Goal: Task Accomplishment & Management: Manage account settings

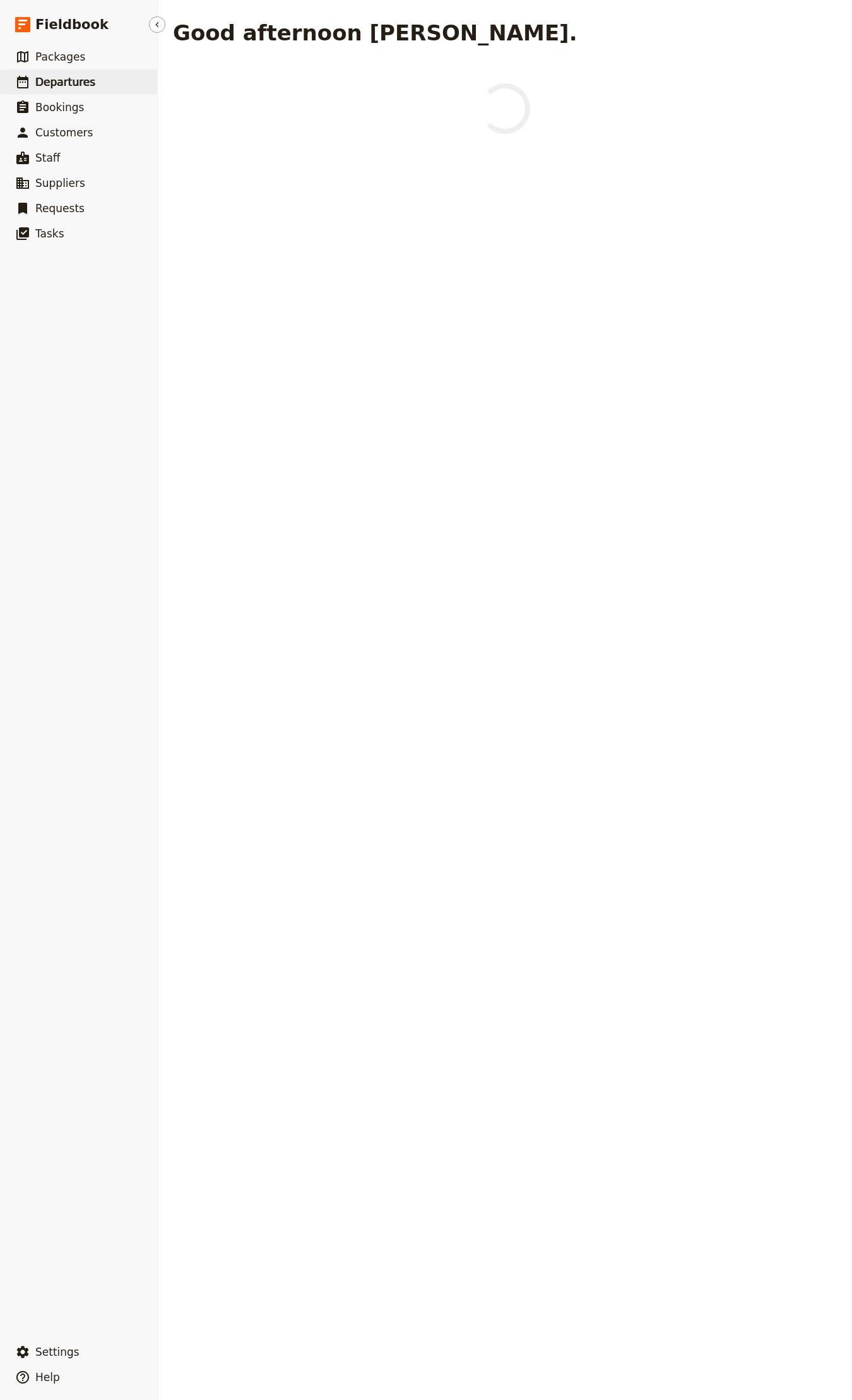
click at [138, 85] on link "​ Departures" at bounding box center [78, 82] width 157 height 25
click at [80, 77] on span "Departures" at bounding box center [70, 82] width 68 height 13
select select "CREATED_AT"
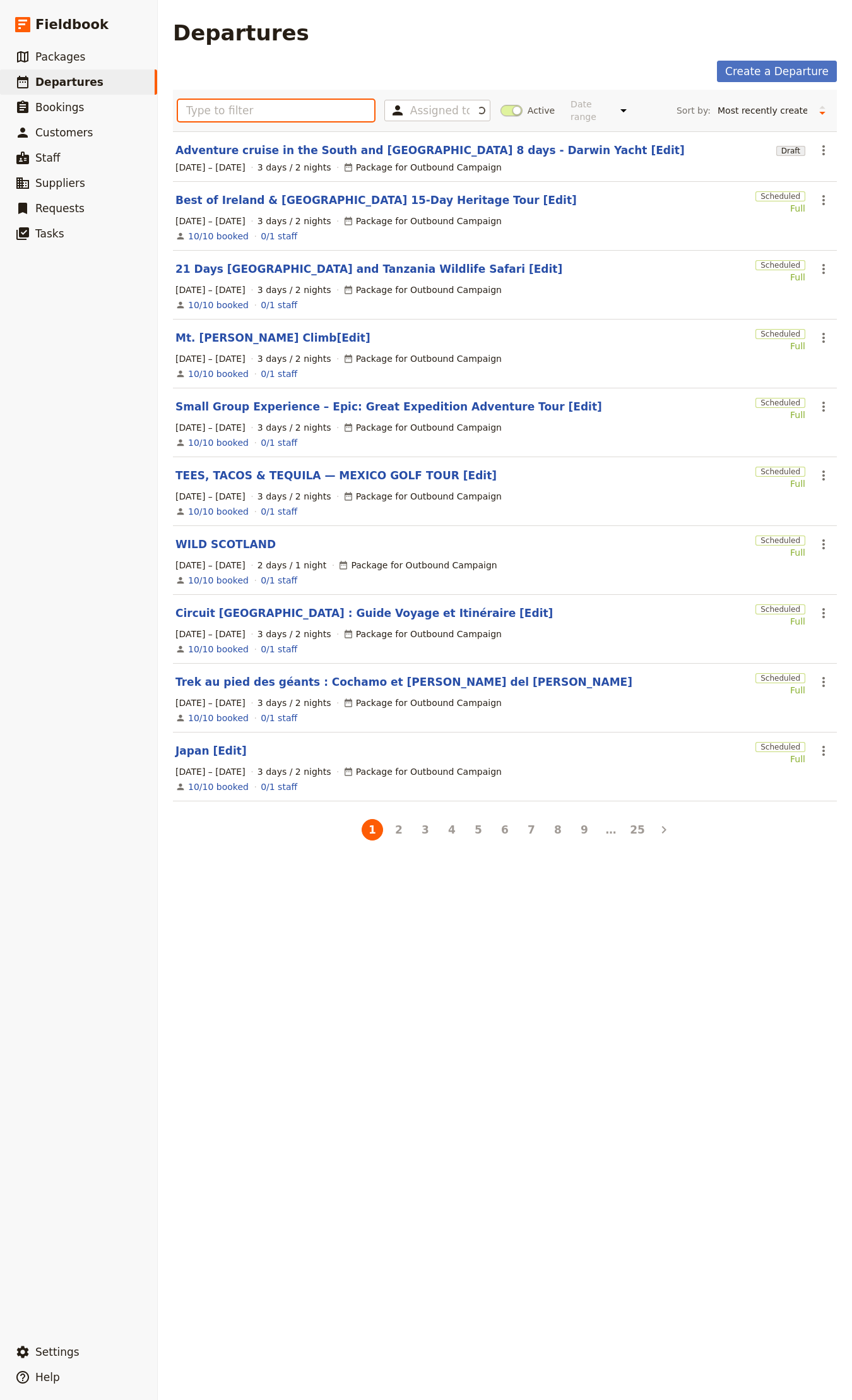
click at [286, 109] on input "text" at bounding box center [276, 110] width 196 height 21
paste input "Circuit [GEOGRAPHIC_DATA] : Guide Voyage et Itinéraire"
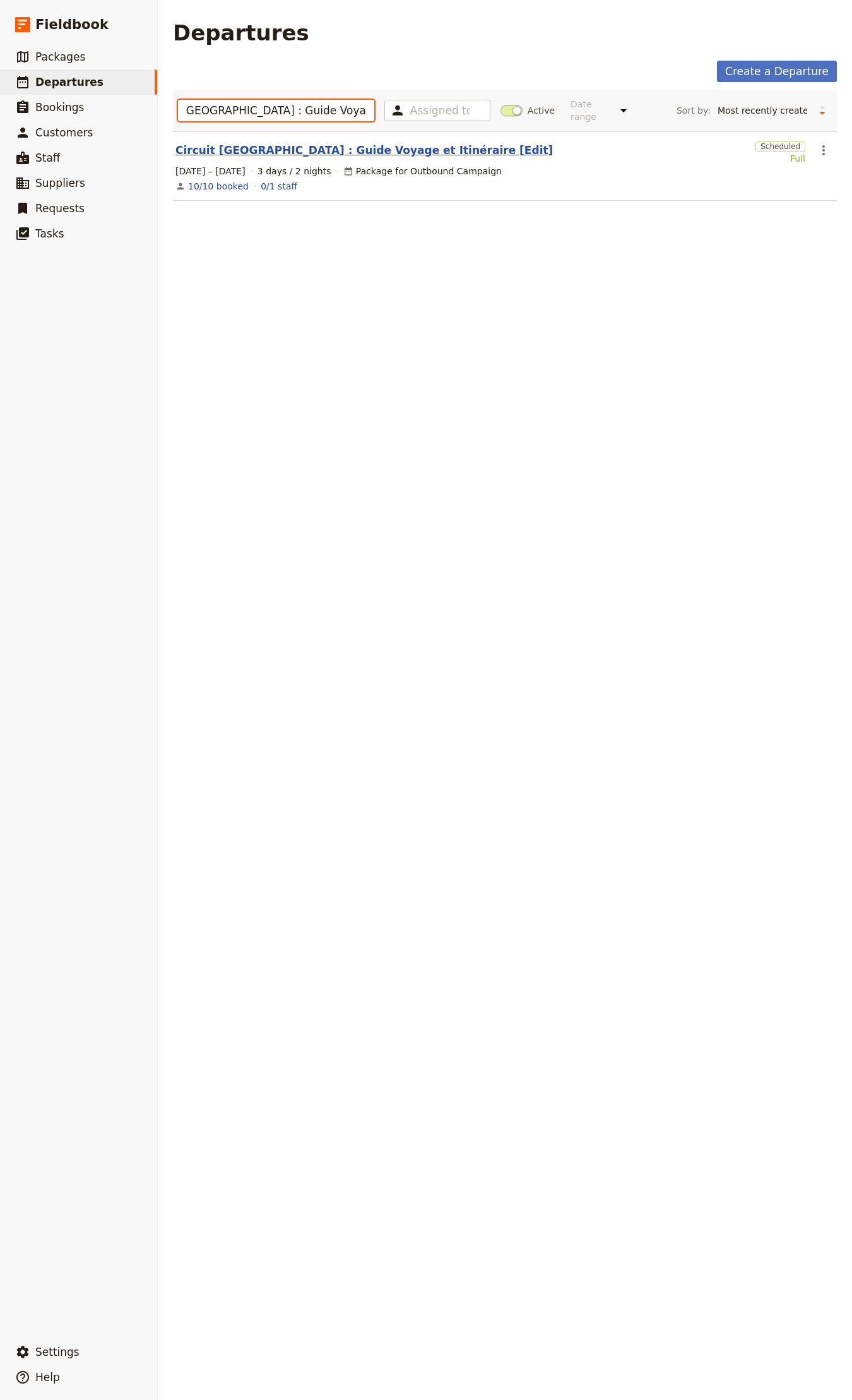
type input "Circuit [GEOGRAPHIC_DATA] : Guide Voyage et Itinéraire"
click at [287, 147] on link "Circuit [GEOGRAPHIC_DATA] : Guide Voyage et Itinéraire [Edit]" at bounding box center [364, 150] width 378 height 15
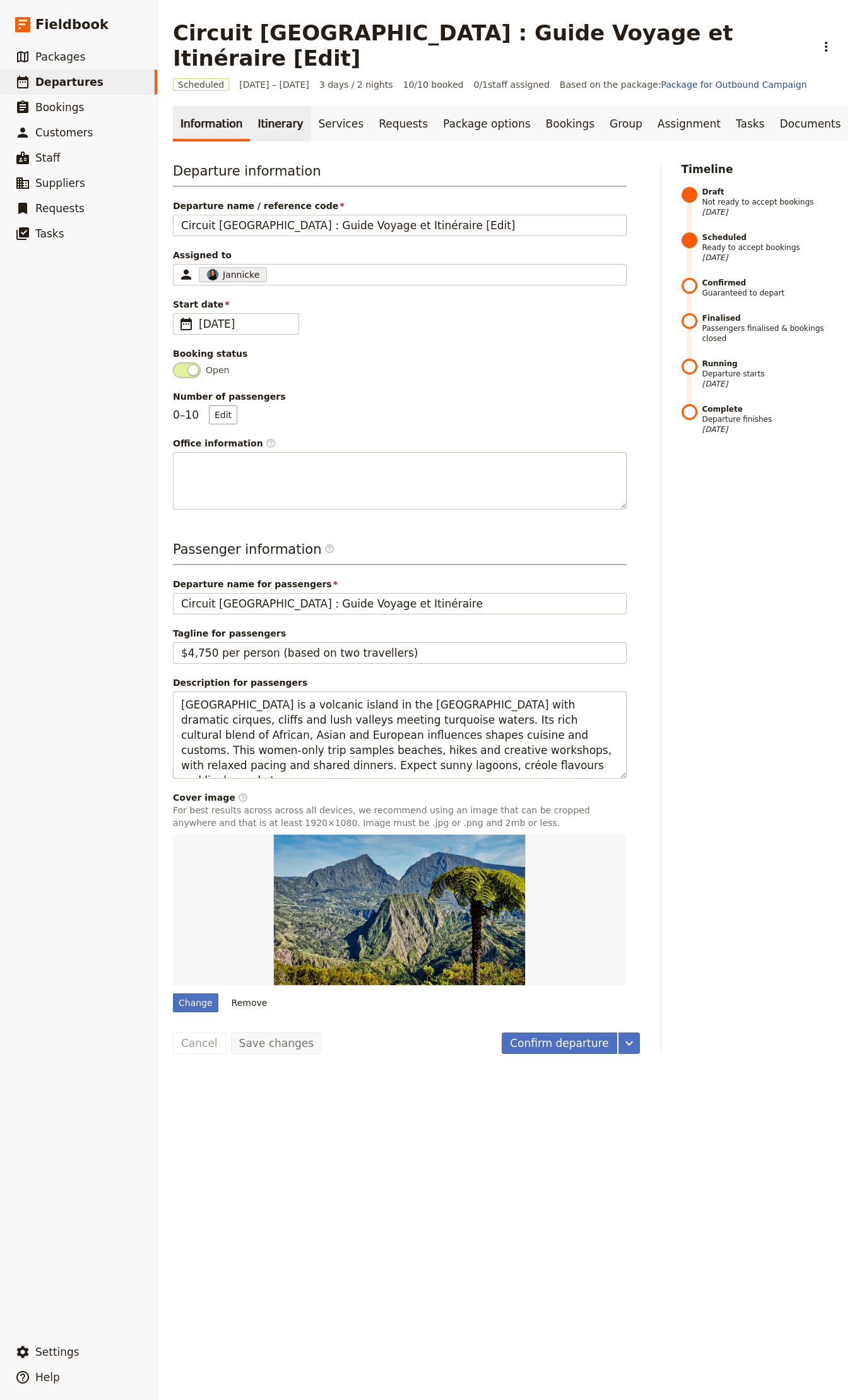
click at [256, 106] on link "Itinerary" at bounding box center [280, 124] width 61 height 35
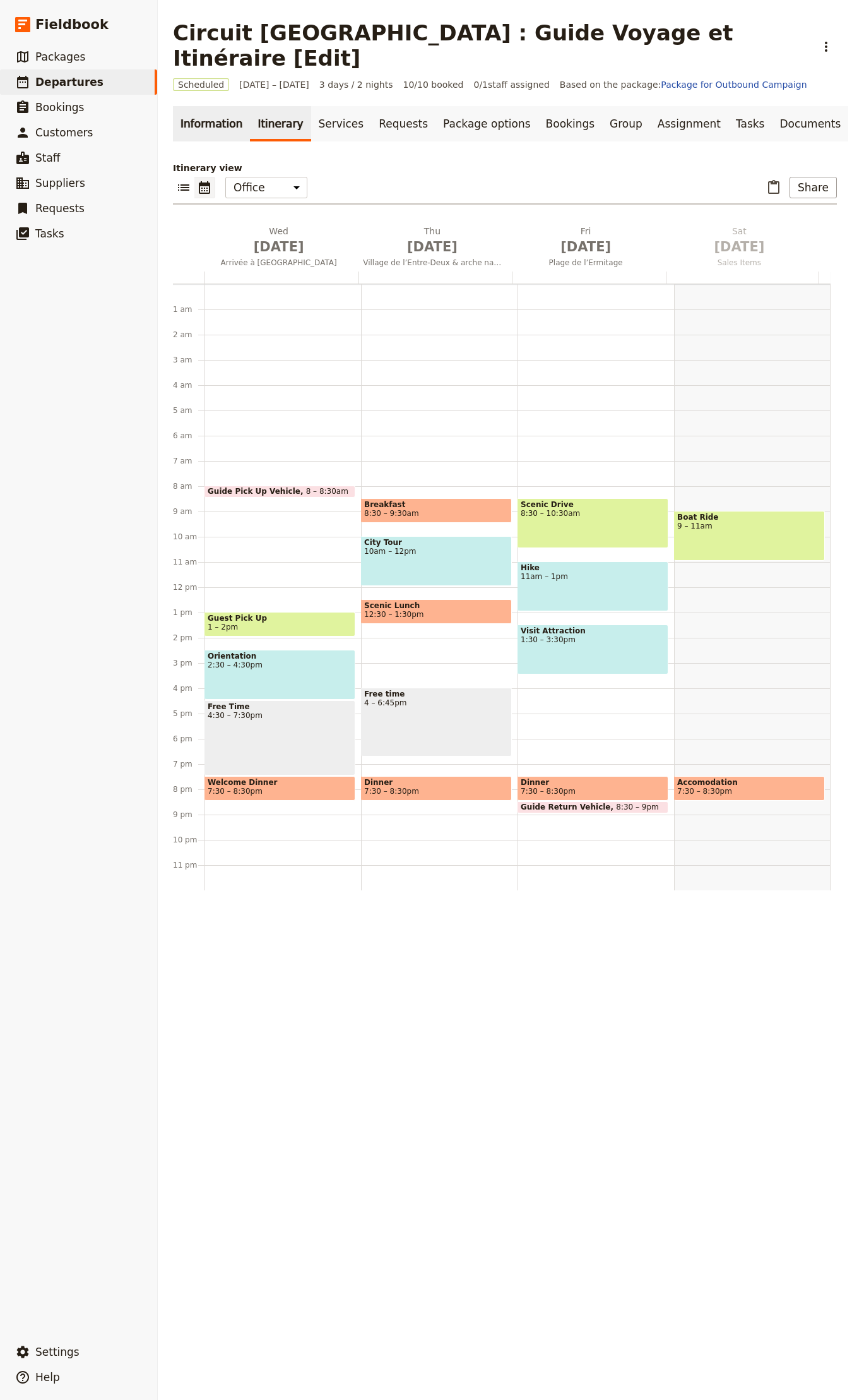
click at [208, 106] on link "Information" at bounding box center [211, 124] width 77 height 35
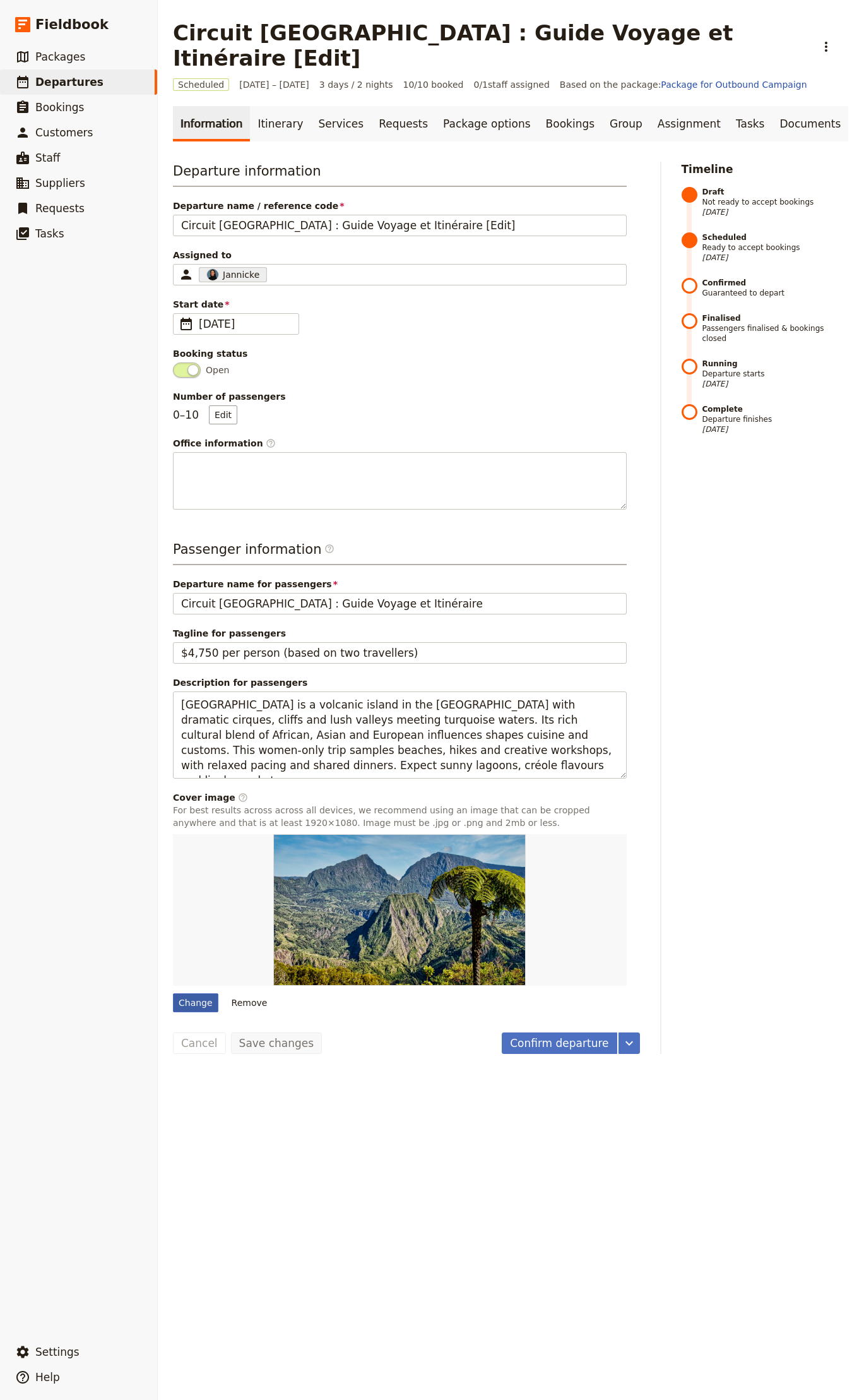
click at [203, 994] on div "Change" at bounding box center [196, 1003] width 46 height 19
click at [173, 993] on input "Change" at bounding box center [172, 993] width 1 height 1
type input "C:\fakepath\la-reunion.jpg"
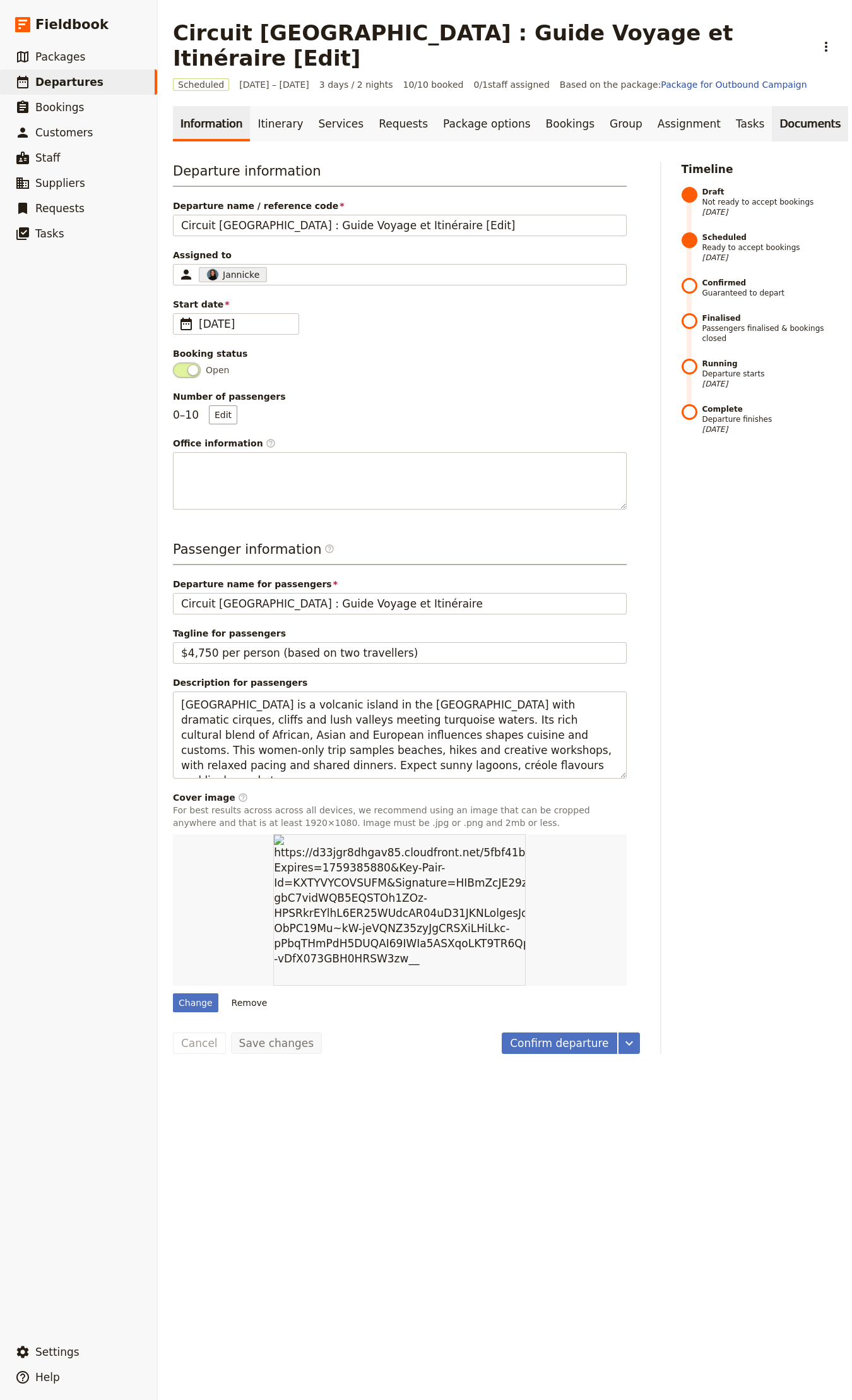
click at [772, 106] on link "Documents" at bounding box center [810, 124] width 76 height 35
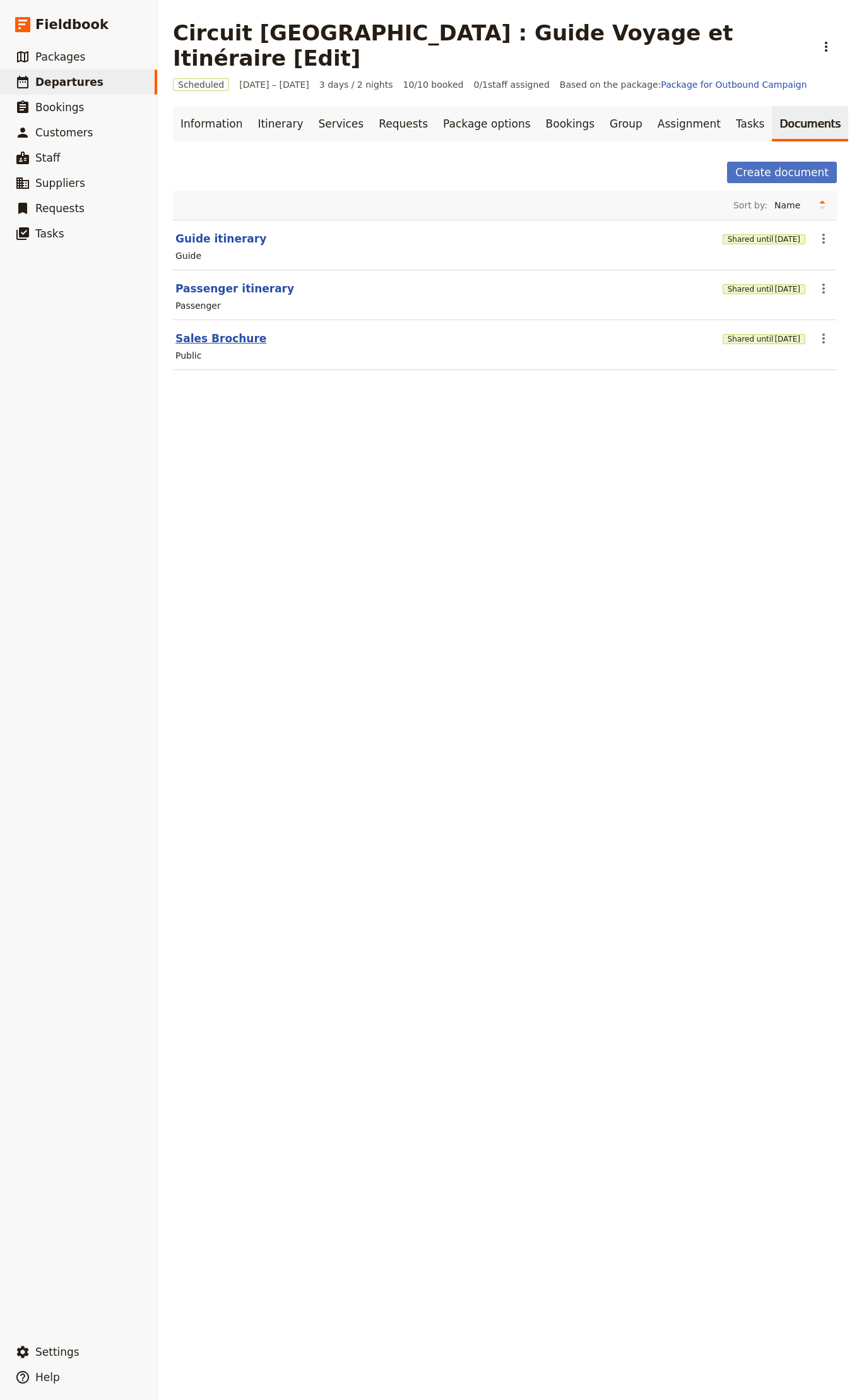
click at [214, 331] on button "Sales Brochure" at bounding box center [220, 338] width 91 height 15
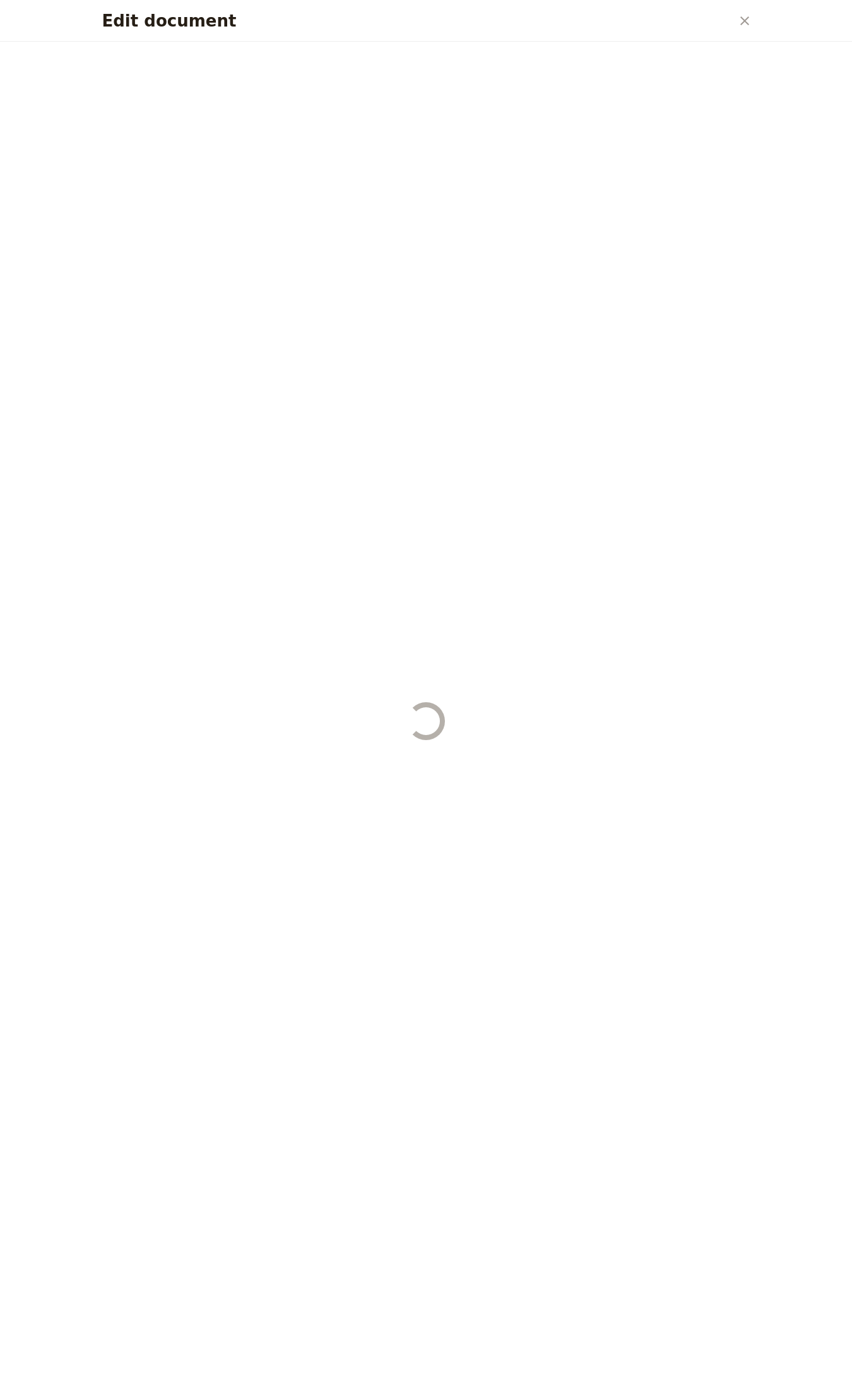
select select "DEFAULT"
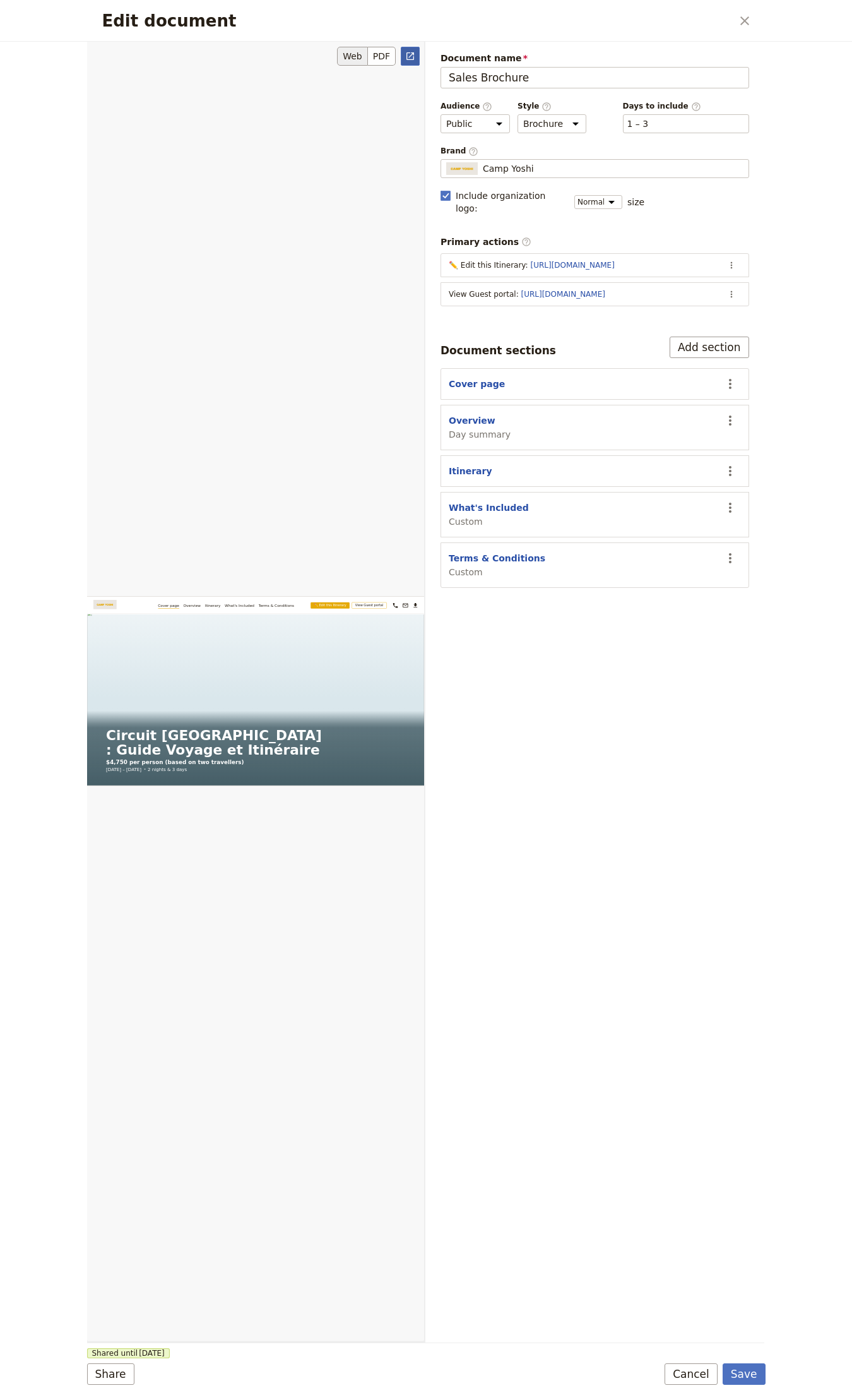
click at [410, 59] on icon "Open full preview" at bounding box center [410, 56] width 10 height 10
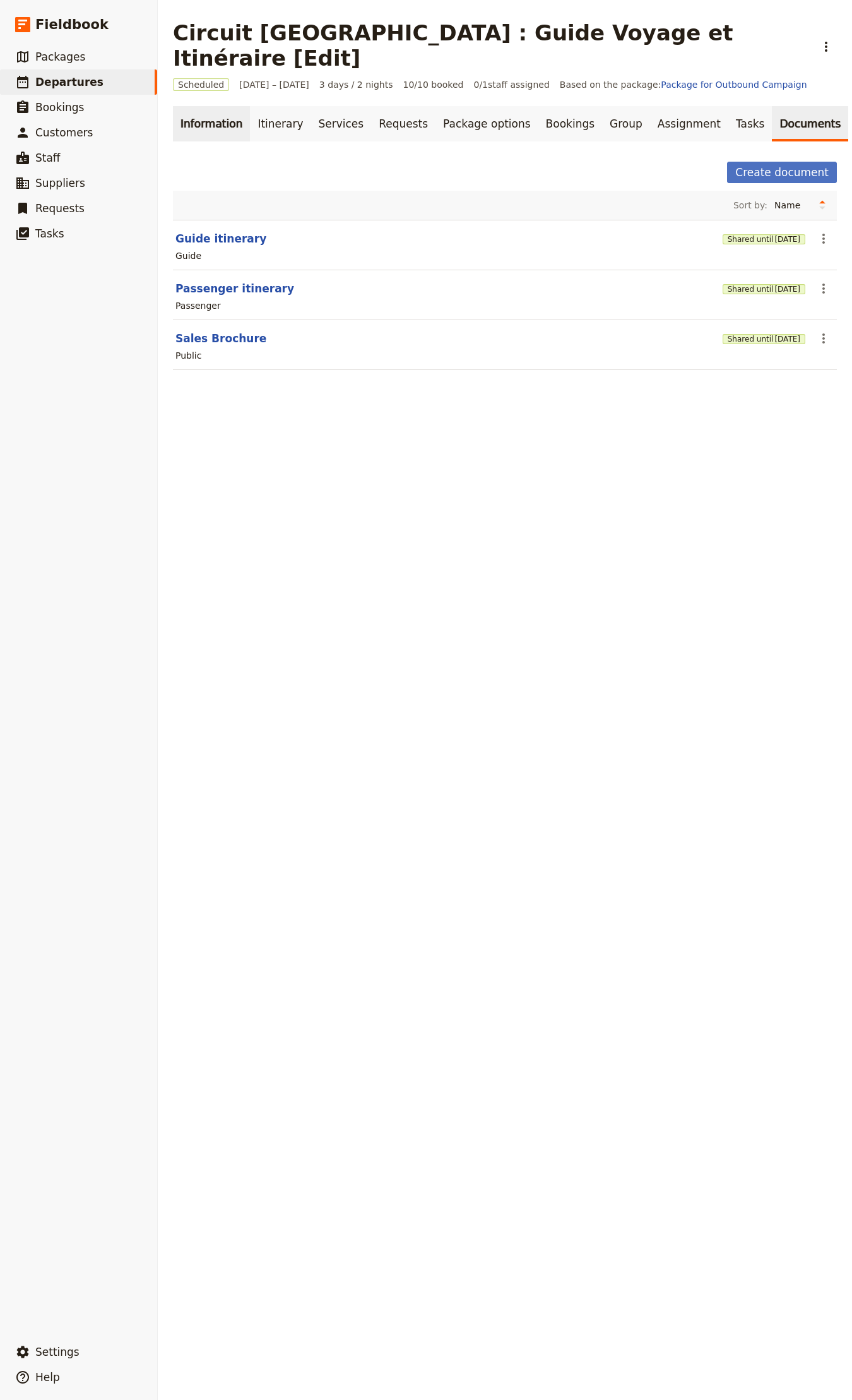
click at [213, 106] on link "Information" at bounding box center [211, 124] width 77 height 35
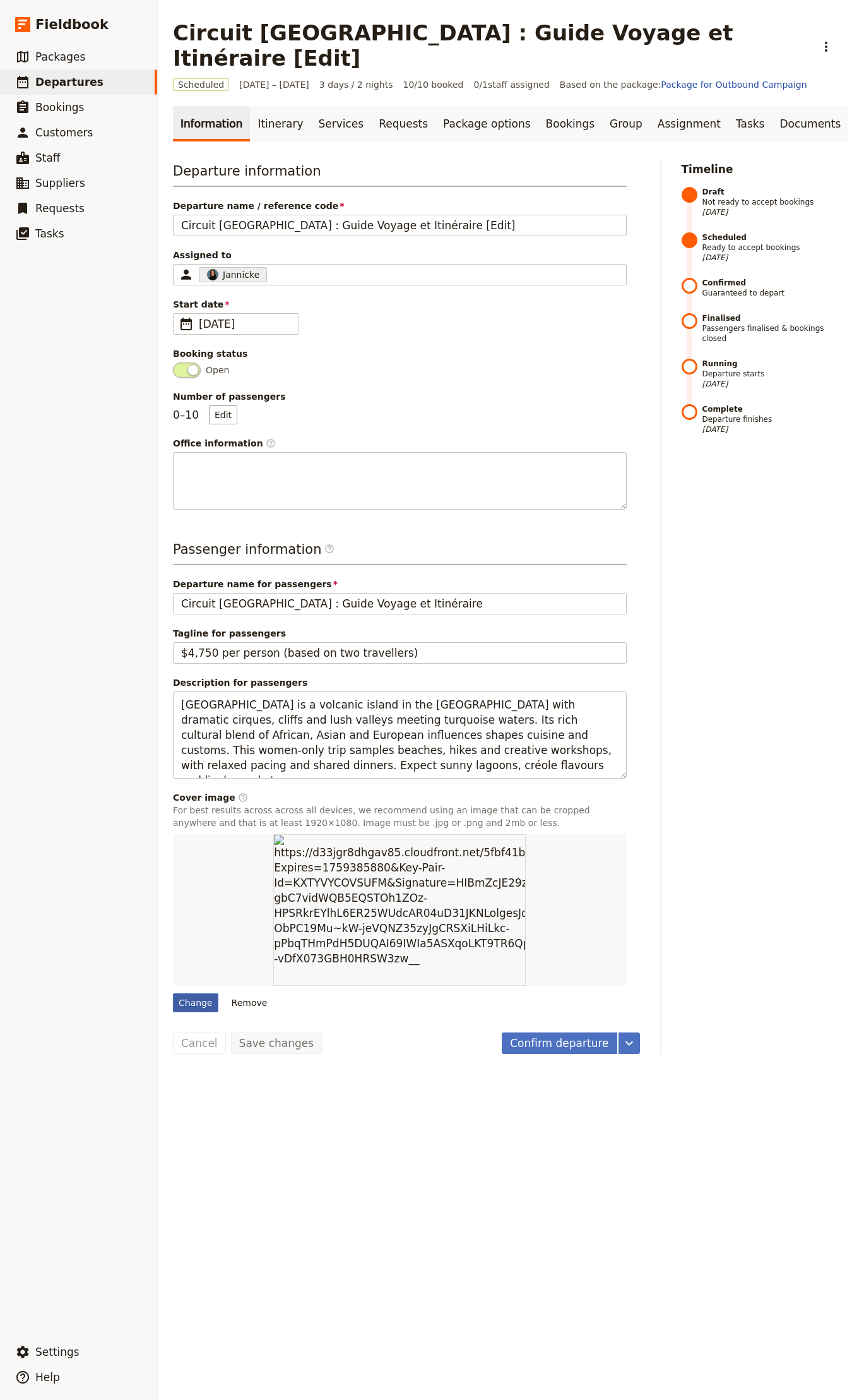
click at [195, 994] on div "Change" at bounding box center [196, 1003] width 46 height 19
click at [173, 993] on input "Change" at bounding box center [172, 993] width 1 height 1
click at [200, 994] on div "Change" at bounding box center [196, 1003] width 46 height 19
click at [173, 993] on input "Change" at bounding box center [172, 993] width 1 height 1
type input "C:\fakepath\xav-alexandre-M8i6DniPrIQ-unsplash.jpg"
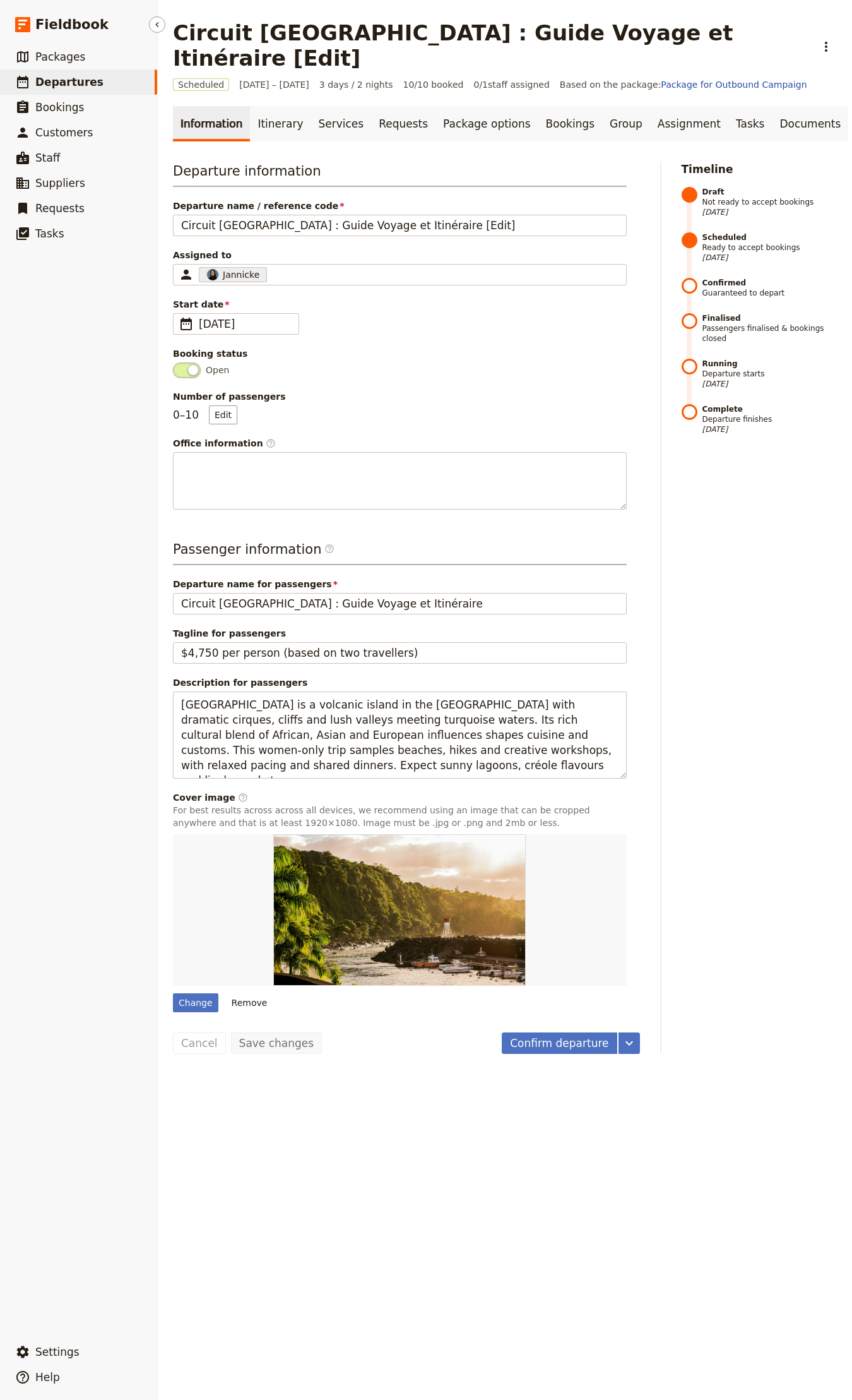
click at [64, 83] on span "Departures" at bounding box center [70, 82] width 68 height 13
select select "CREATED_AT"
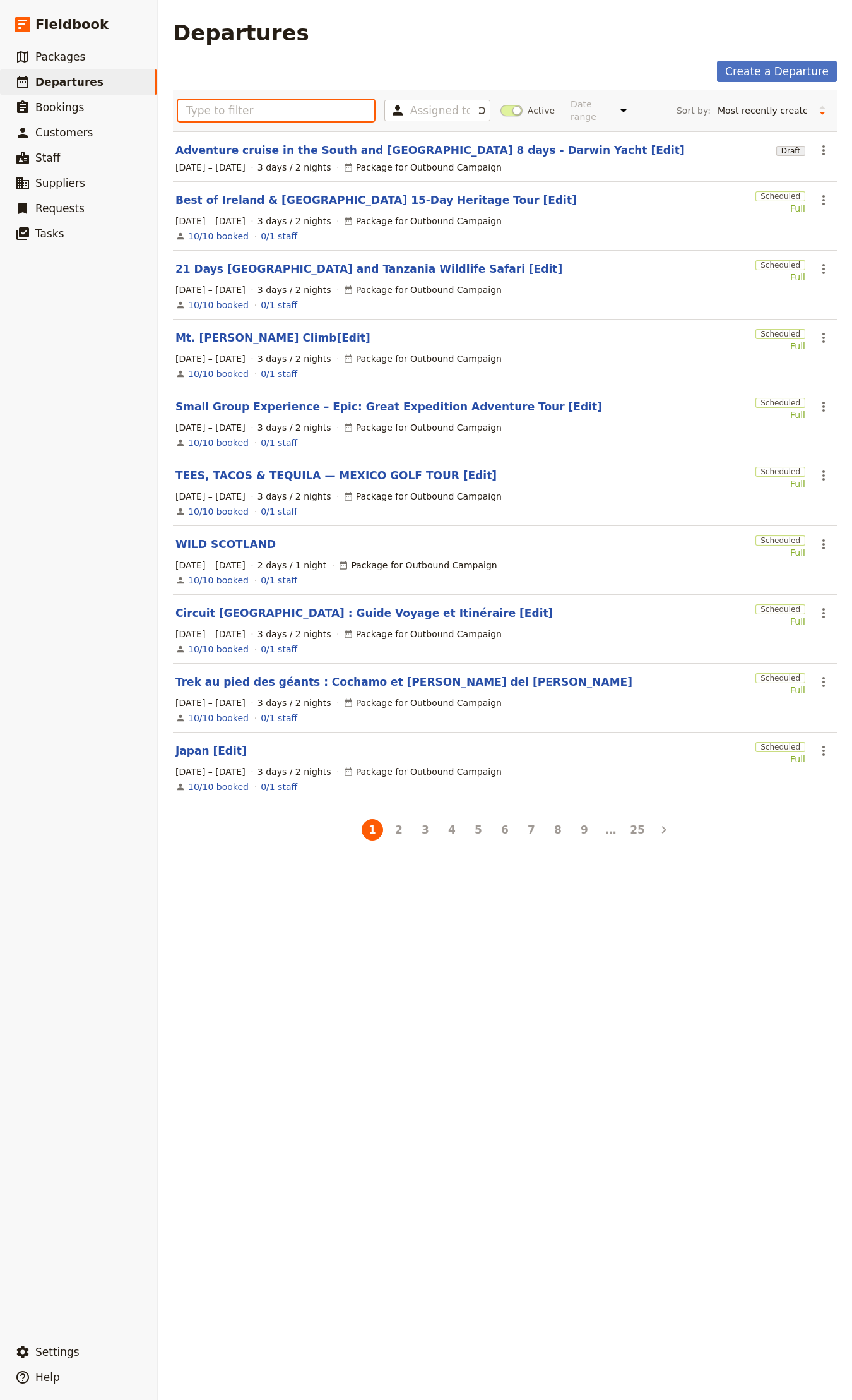
click at [245, 114] on input "text" at bounding box center [276, 110] width 196 height 21
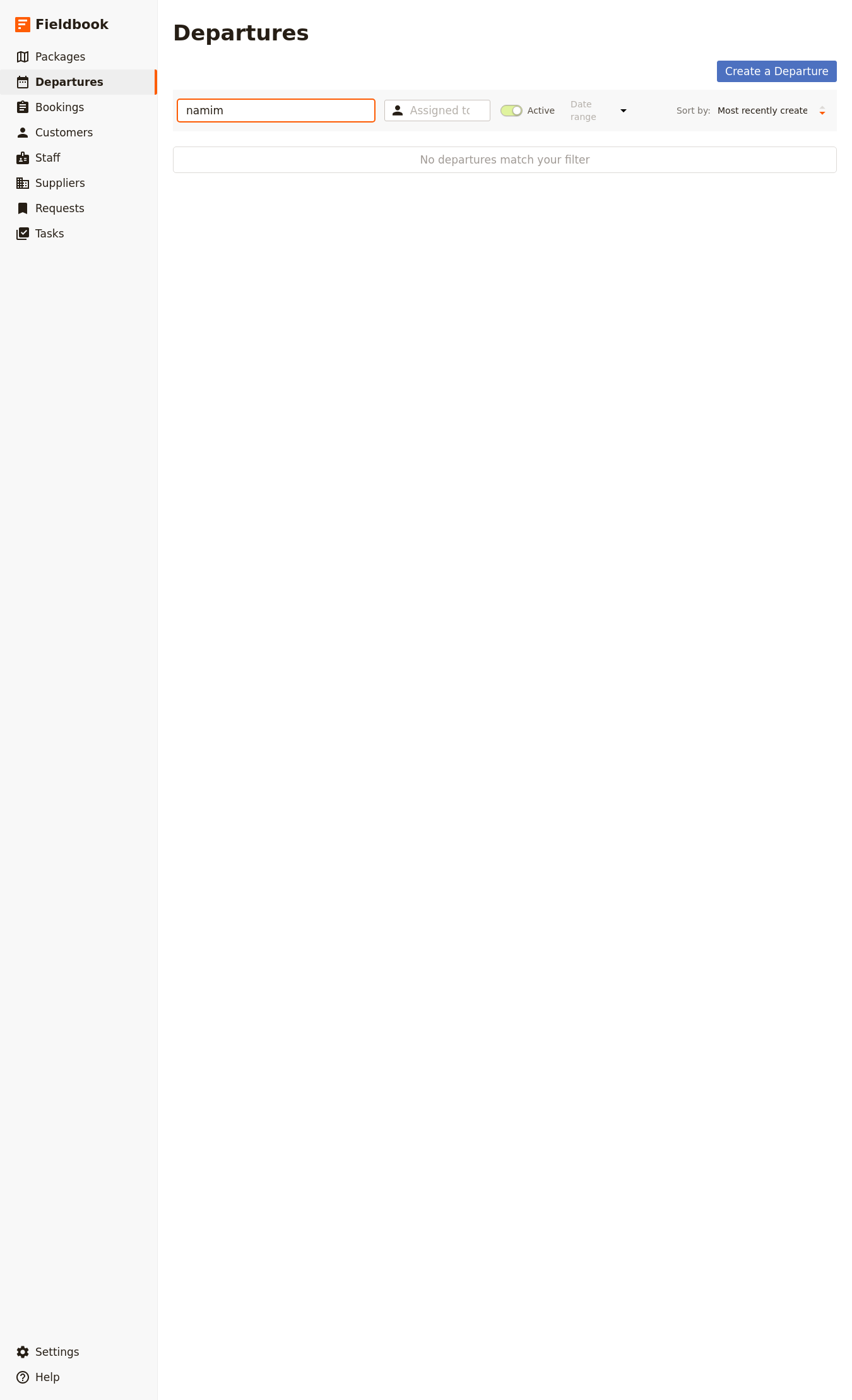
click at [197, 102] on input "namim" at bounding box center [276, 110] width 196 height 21
click at [274, 110] on input "namim" at bounding box center [276, 110] width 196 height 21
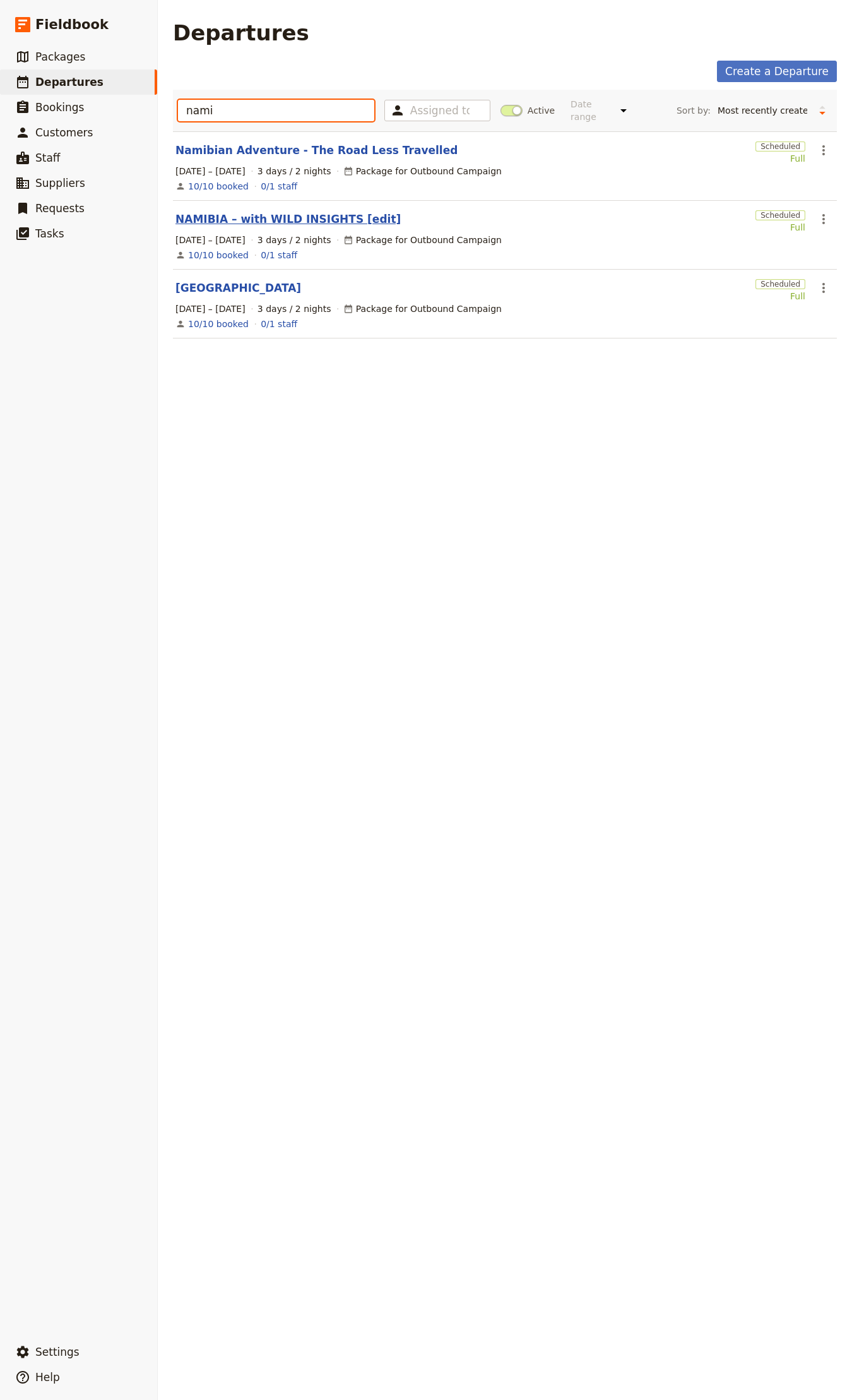
type input "nami"
click at [292, 212] on link "NAMIBIA – with WILD INSIGHTS [edit]" at bounding box center [288, 219] width 226 height 15
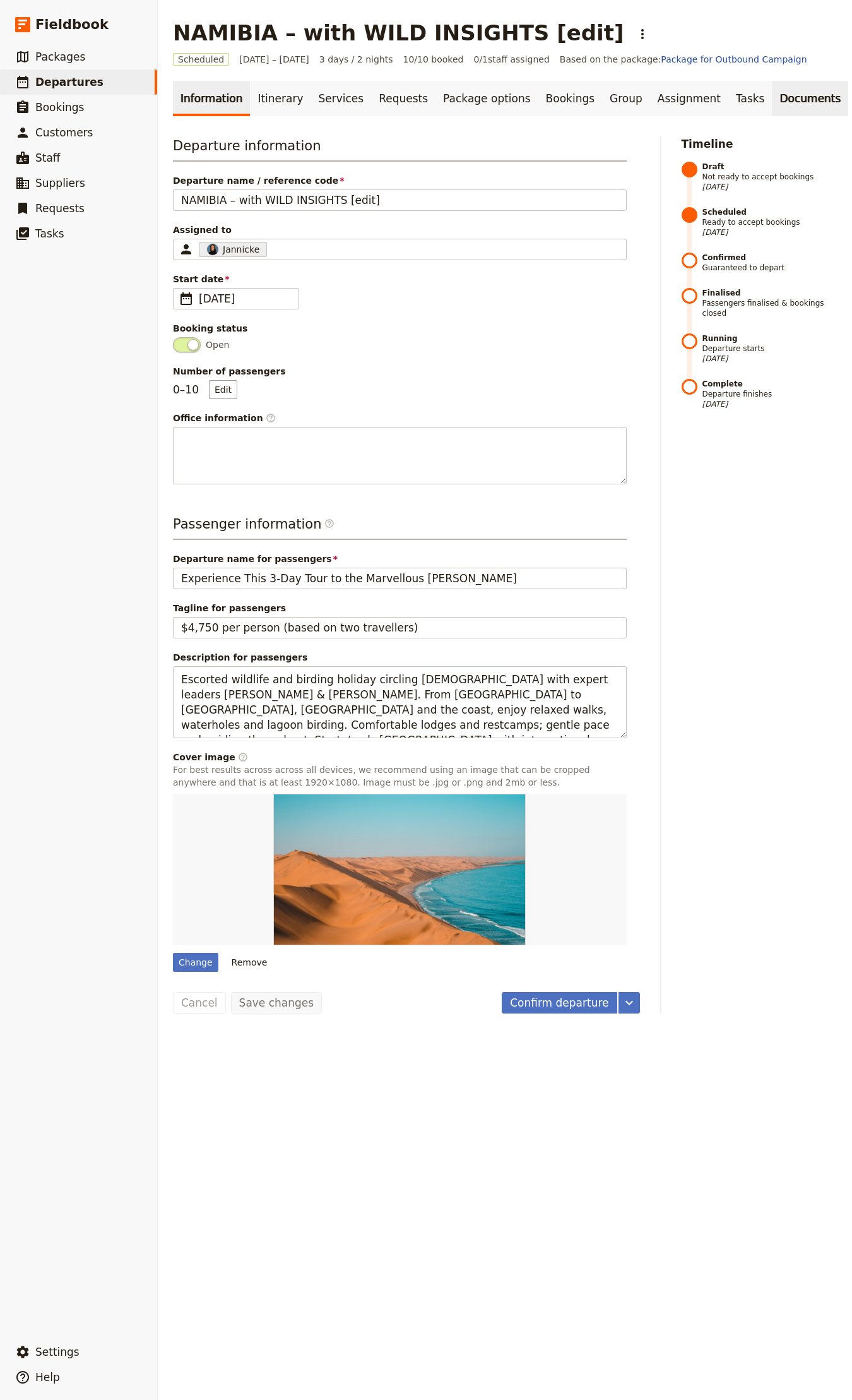
click at [773, 94] on link "Documents" at bounding box center [810, 99] width 76 height 35
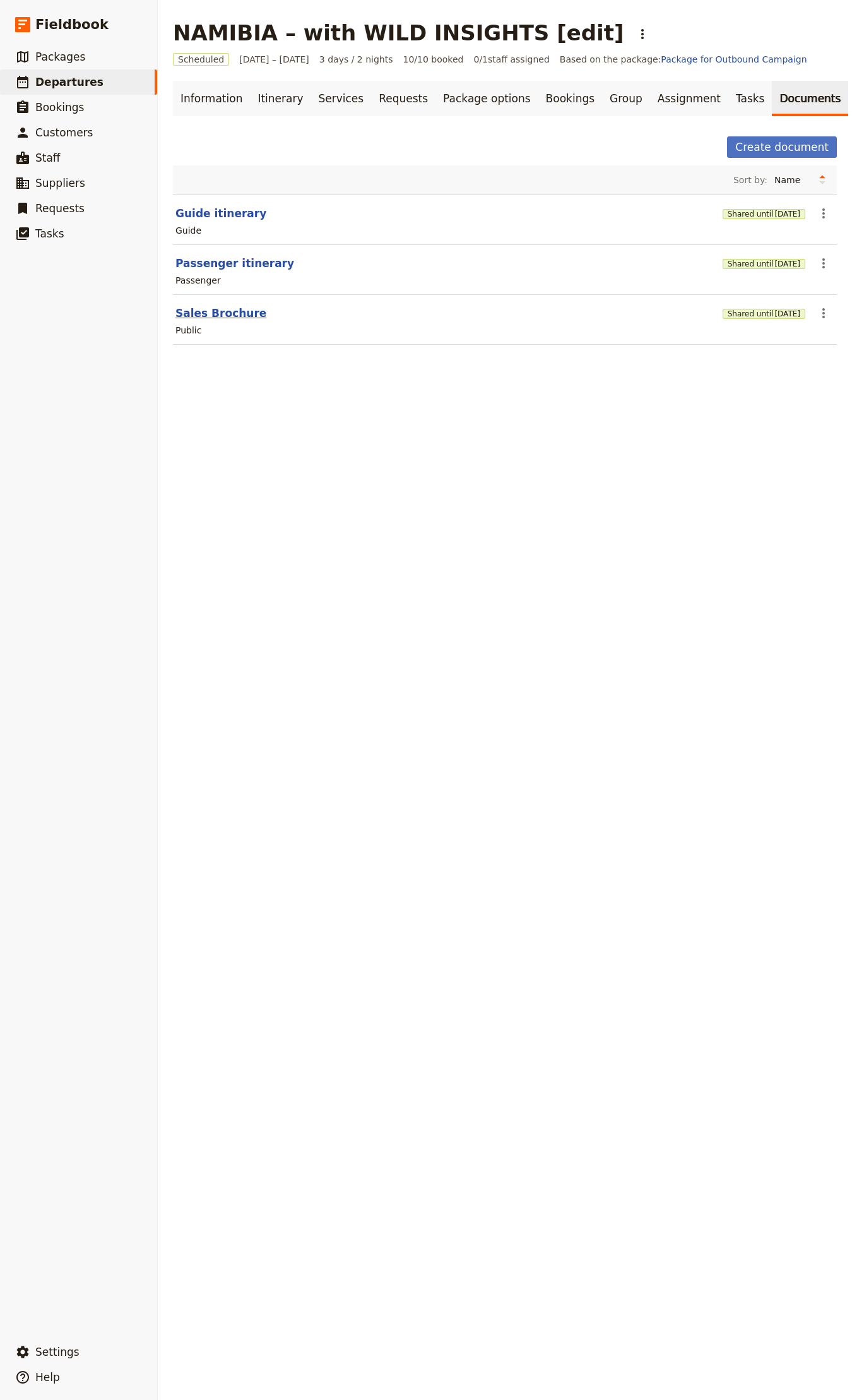
click at [242, 307] on button "Sales Brochure" at bounding box center [220, 313] width 91 height 15
select select "DEFAULT"
click at [774, 316] on span "[DATE]" at bounding box center [787, 314] width 26 height 10
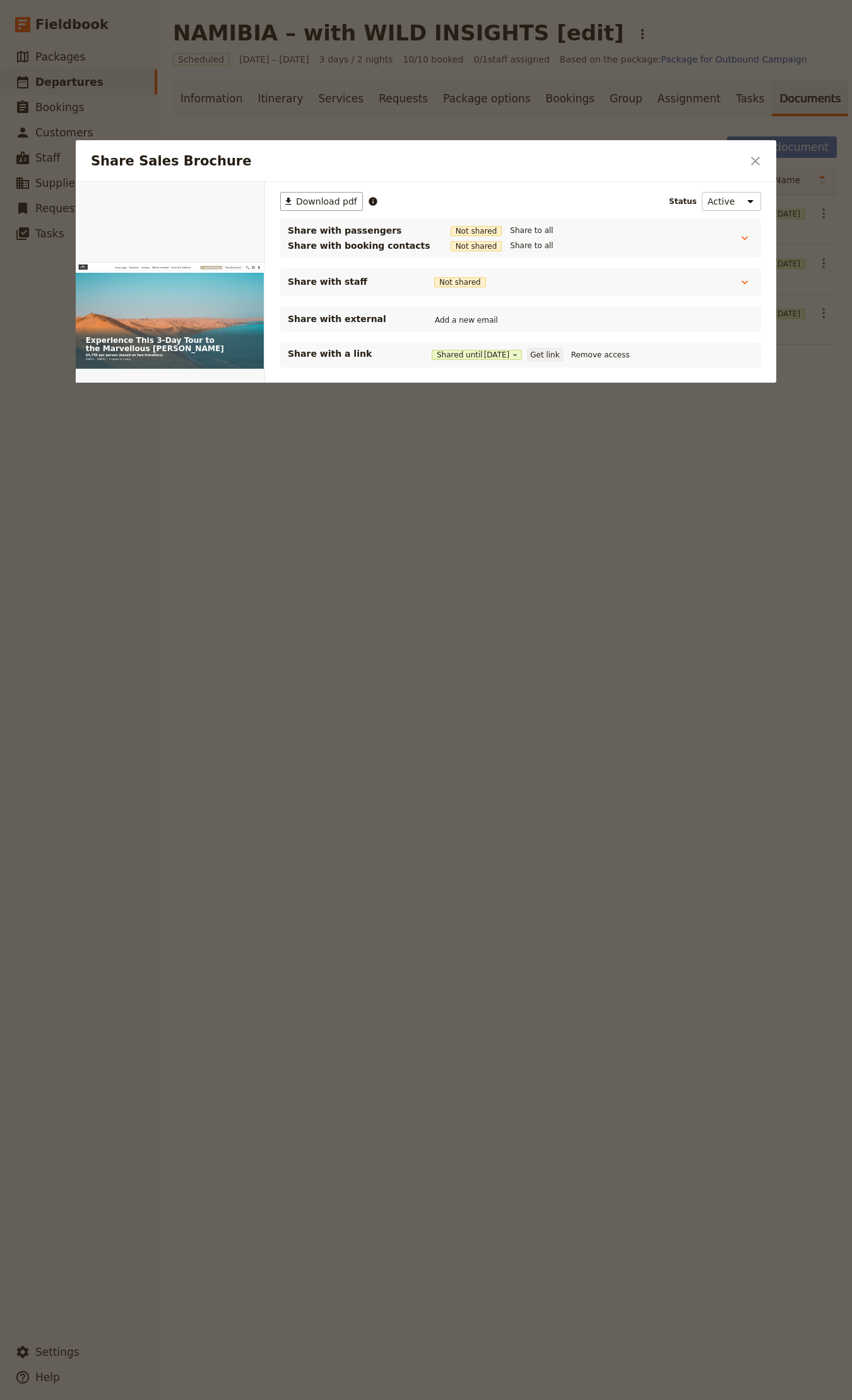
click at [560, 351] on button "Get link" at bounding box center [545, 355] width 35 height 14
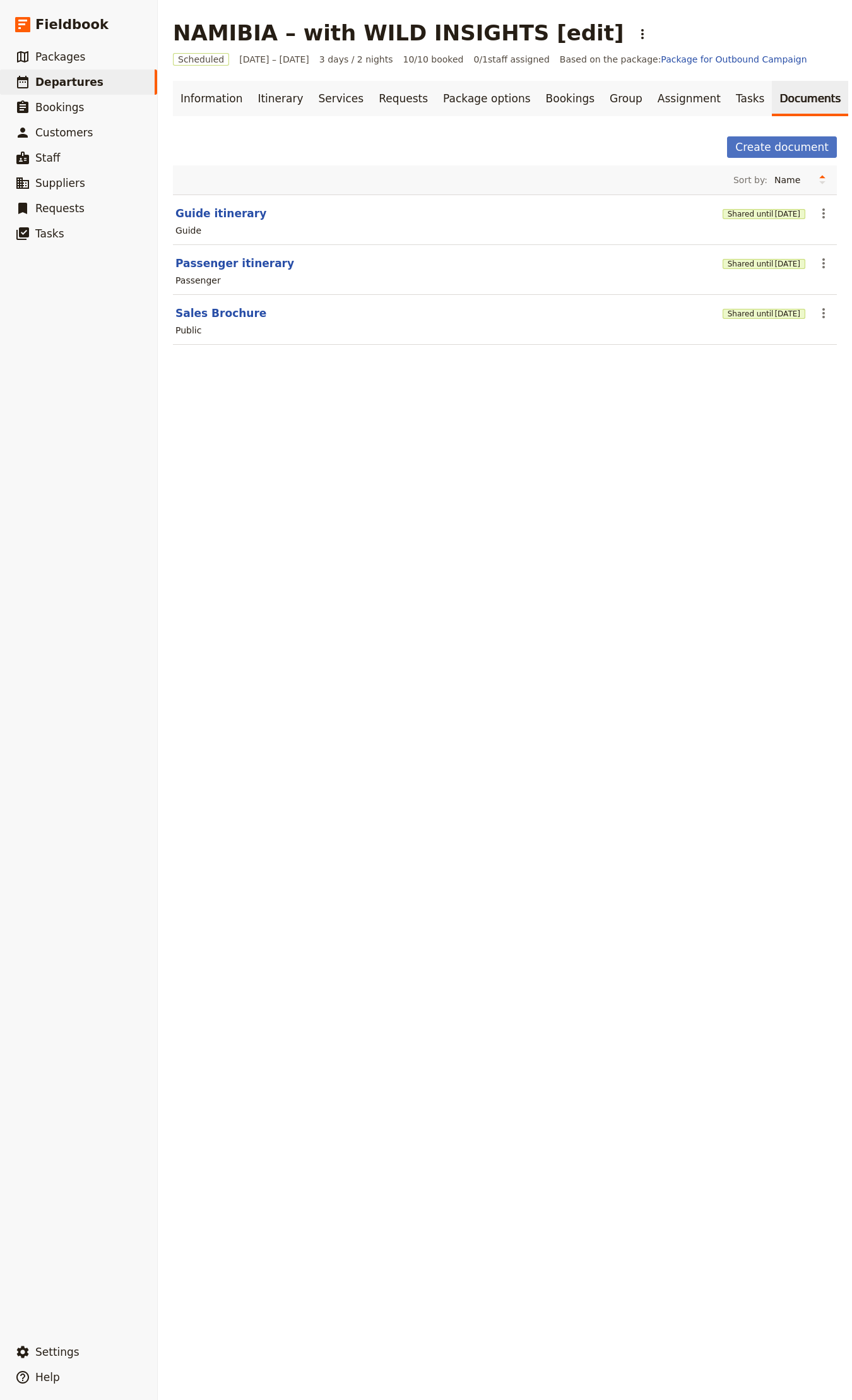
click at [750, 221] on div "Shared until [DATE]" at bounding box center [763, 213] width 82 height 21
click at [745, 215] on button "Shared until [DATE]" at bounding box center [763, 213] width 82 height 10
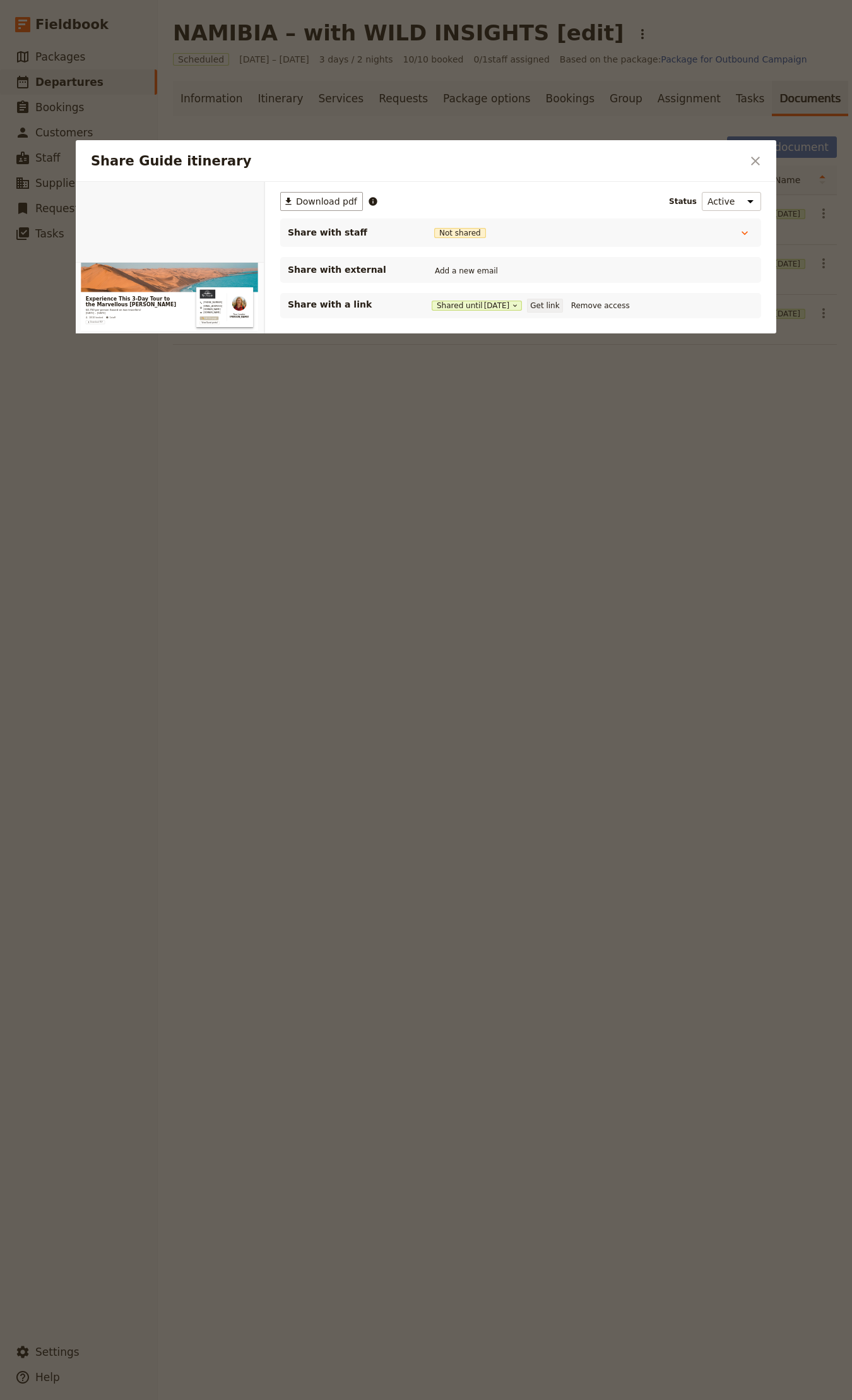
click at [550, 301] on button "Get link" at bounding box center [545, 306] width 35 height 14
click at [567, 1399] on div "Share Guide itinerary ​ Overview Group details Itinerary Suppliers and services…" at bounding box center [426, 1400] width 852 height 0
drag, startPoint x: 780, startPoint y: 423, endPoint x: 789, endPoint y: 335, distance: 88.5
click at [780, 420] on div at bounding box center [426, 700] width 852 height 1400
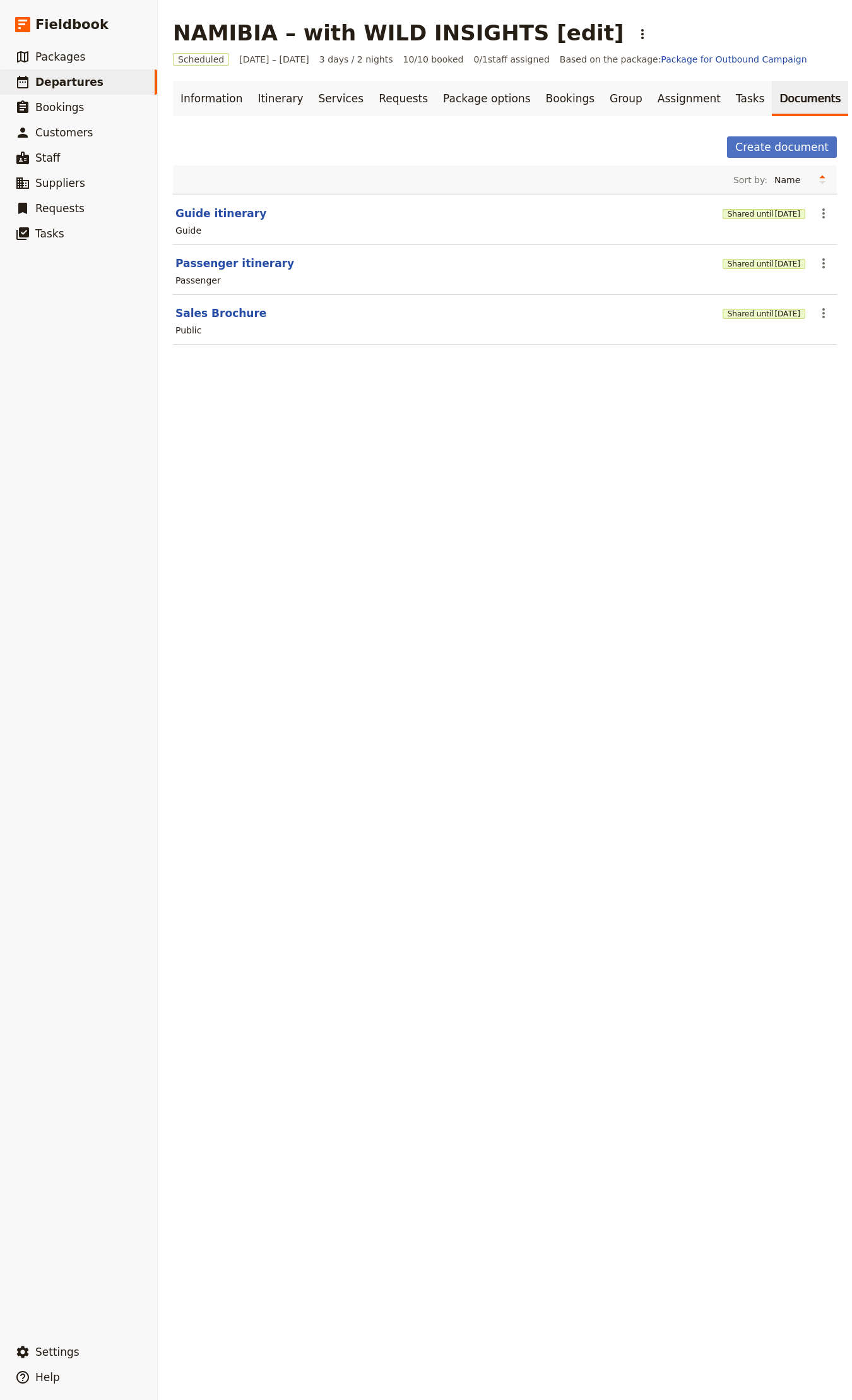
click at [779, 321] on div "Shared until [DATE]" at bounding box center [763, 313] width 82 height 21
click at [774, 317] on span "[DATE]" at bounding box center [787, 314] width 26 height 10
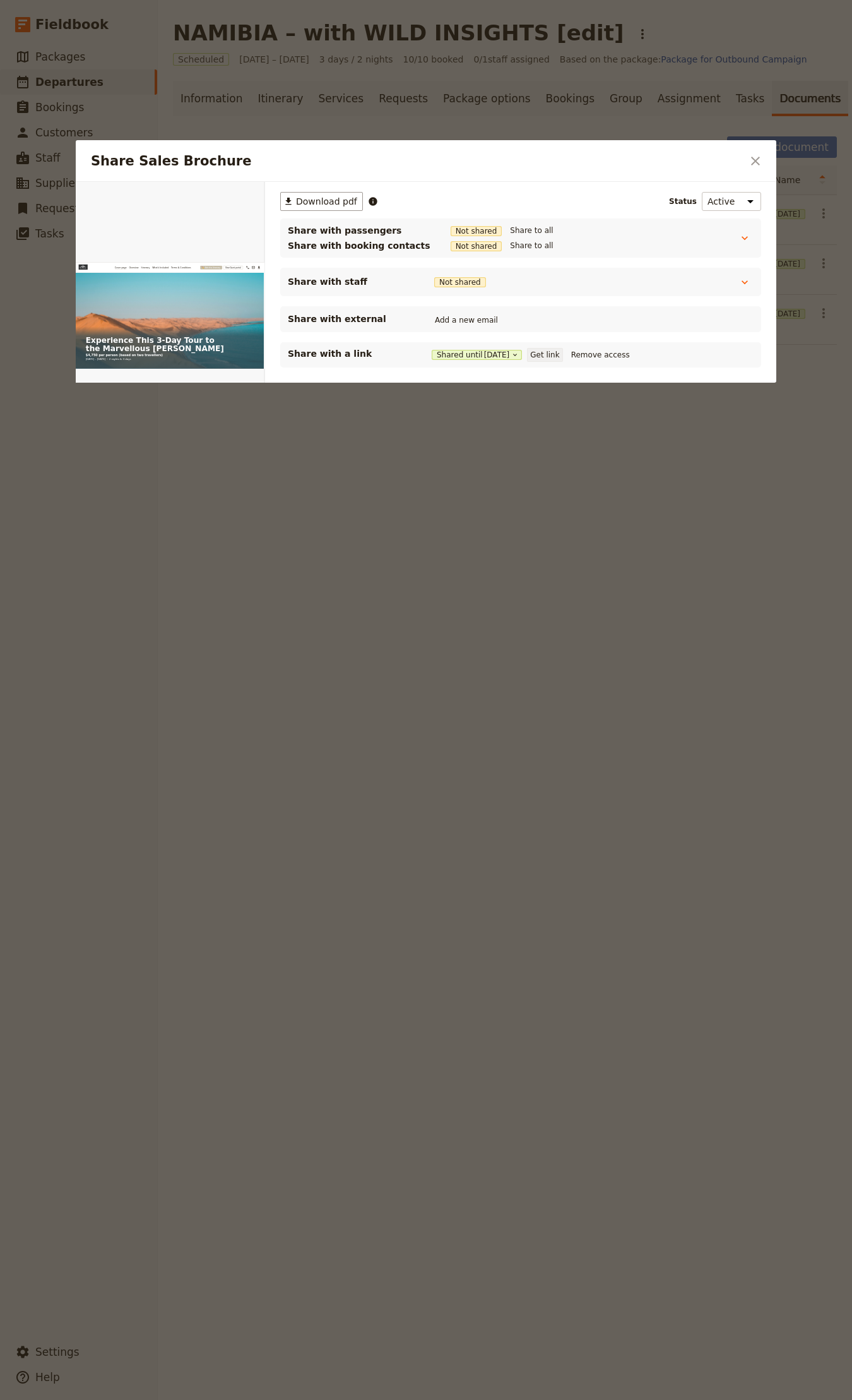
click at [552, 355] on button "Get link" at bounding box center [545, 355] width 35 height 14
click at [354, 627] on div at bounding box center [426, 700] width 852 height 1400
